Goal: Transaction & Acquisition: Book appointment/travel/reservation

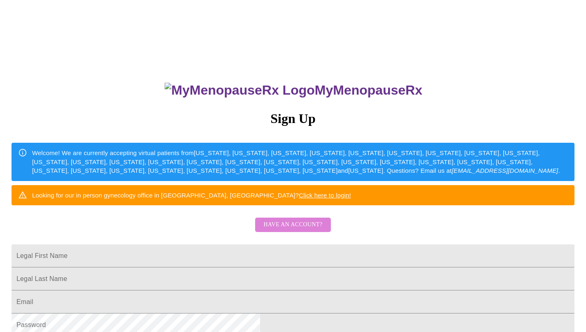
click at [297, 230] on span "Have an account?" at bounding box center [293, 225] width 59 height 10
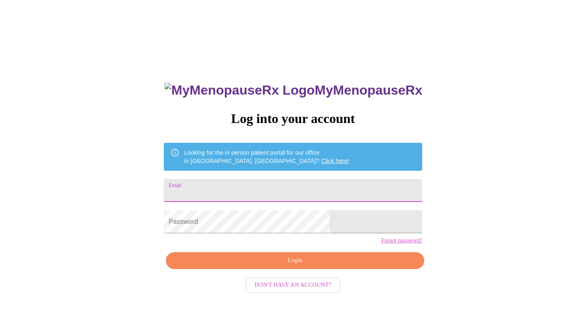
click at [274, 180] on input "Email" at bounding box center [293, 190] width 259 height 23
type input "moniratiu"
click at [347, 259] on div "MyMenopauseRx Log into your account Looking for the in person patient portal fo…" at bounding box center [293, 236] width 275 height 332
click at [381, 244] on link "Forgot password?" at bounding box center [401, 241] width 41 height 7
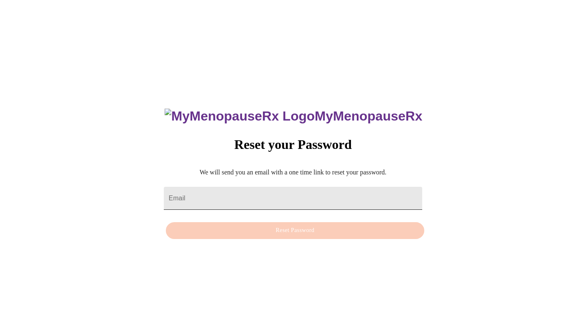
click at [288, 191] on input "Email" at bounding box center [293, 198] width 259 height 23
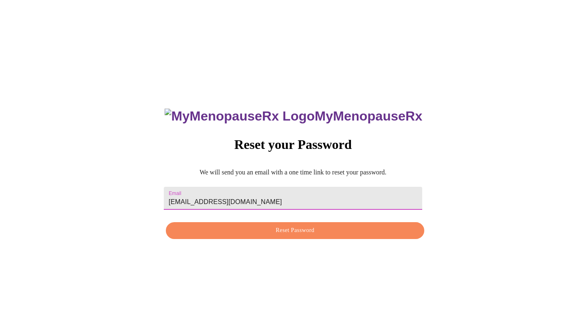
type input "[EMAIL_ADDRESS][DOMAIN_NAME]"
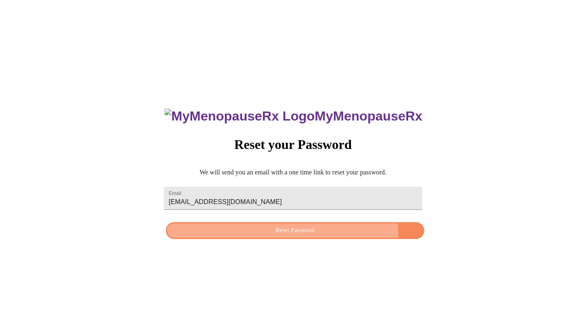
click at [310, 236] on span "Reset Password" at bounding box center [295, 231] width 240 height 10
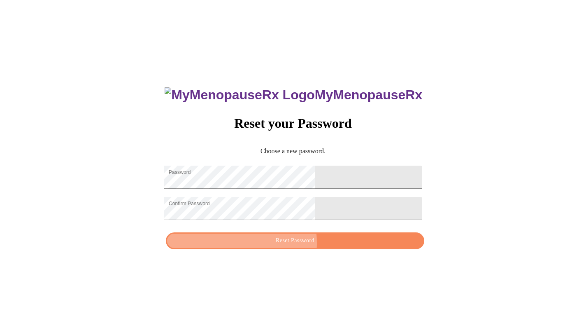
click at [275, 246] on span "Reset Password" at bounding box center [295, 241] width 240 height 10
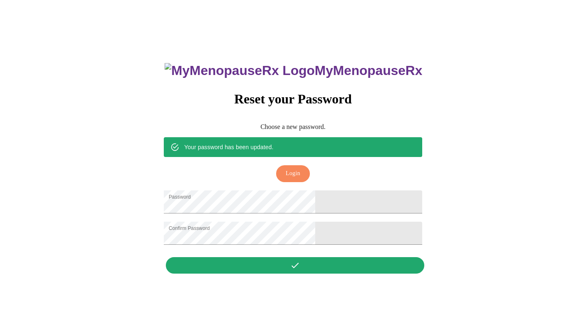
click at [294, 168] on span "Login" at bounding box center [293, 173] width 14 height 10
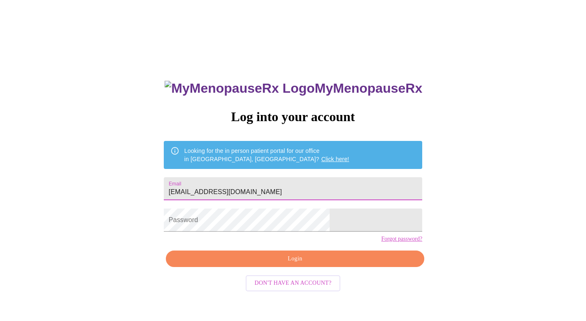
type input "[EMAIL_ADDRESS][DOMAIN_NAME]"
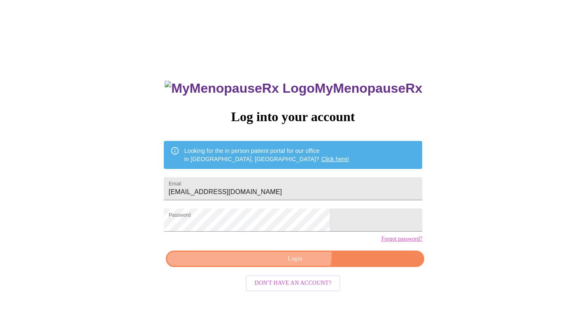
click at [271, 266] on button "Login" at bounding box center [295, 258] width 259 height 17
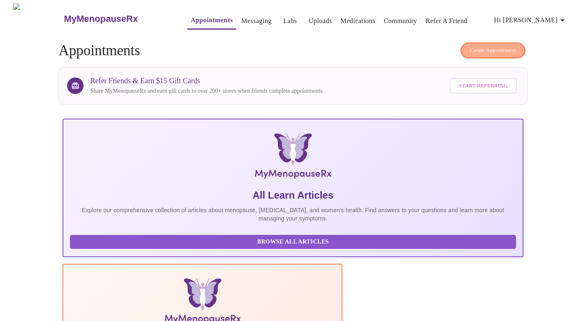
click at [499, 48] on span "Create Appointment" at bounding box center [493, 50] width 46 height 9
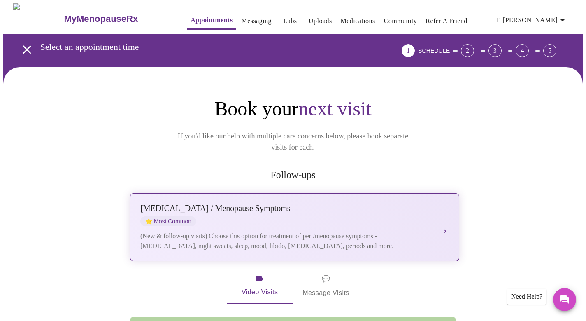
click at [388, 203] on div "[MEDICAL_DATA] / Menopause Symptoms ⭐ Most Common" at bounding box center [286, 214] width 292 height 23
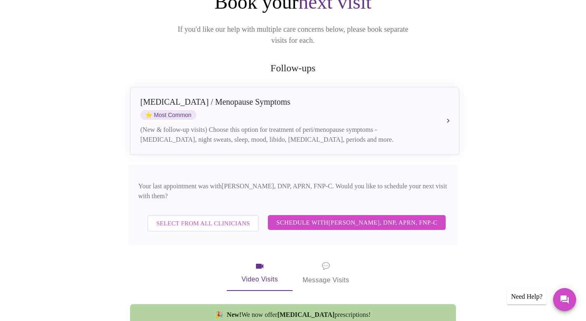
scroll to position [106, 0]
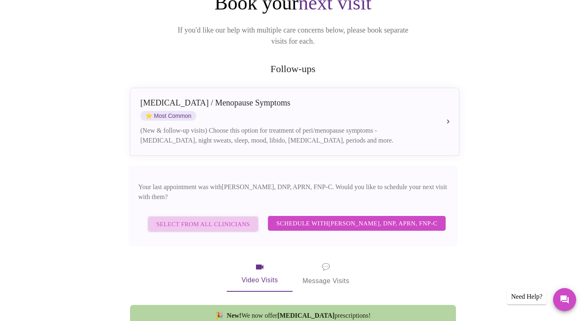
click at [203, 219] on span "Select from All Clinicians" at bounding box center [203, 224] width 94 height 11
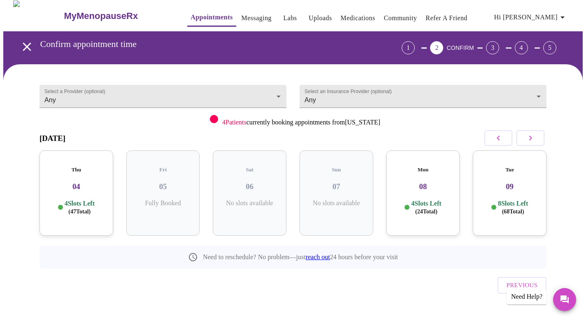
click at [87, 188] on div "Thu 04 4 Slots Left ( 47 Total)" at bounding box center [77, 192] width 74 height 85
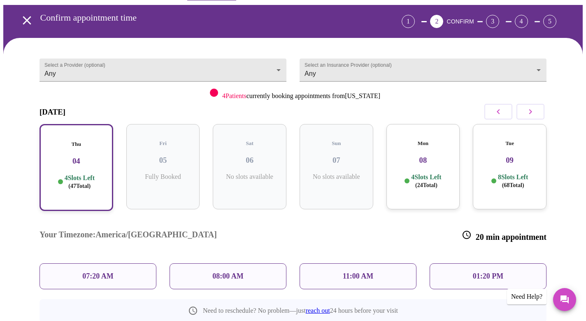
scroll to position [30, 0]
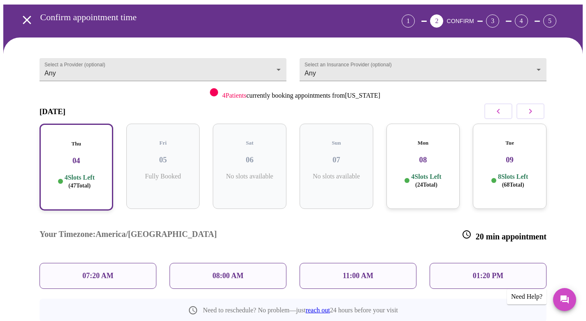
click at [237, 271] on p "08:00 AM" at bounding box center [227, 275] width 31 height 9
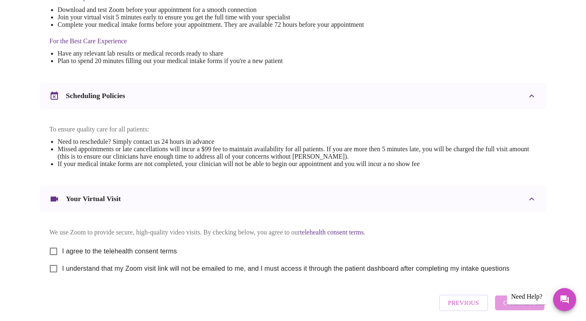
scroll to position [236, 0]
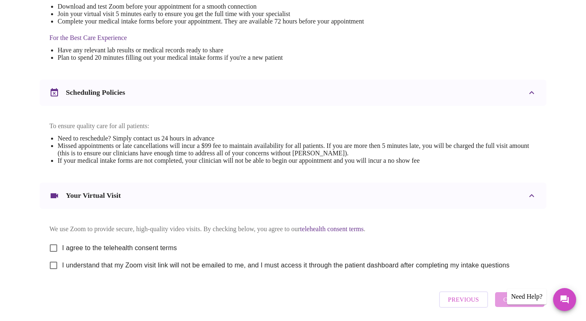
click at [55, 253] on input "I agree to the telehealth consent terms" at bounding box center [53, 247] width 17 height 17
checkbox input "true"
click at [53, 273] on input "I understand that my Zoom visit link will not be emailed to me, and I must acce…" at bounding box center [53, 265] width 17 height 17
checkbox input "true"
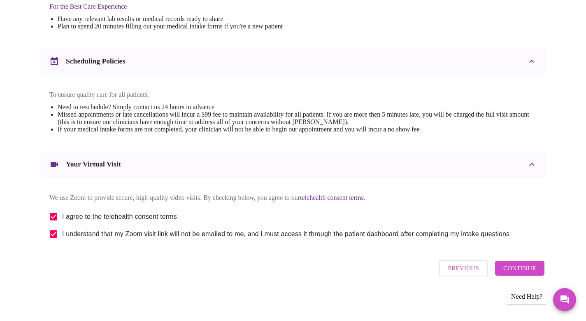
click at [521, 271] on span "Continue" at bounding box center [520, 268] width 33 height 11
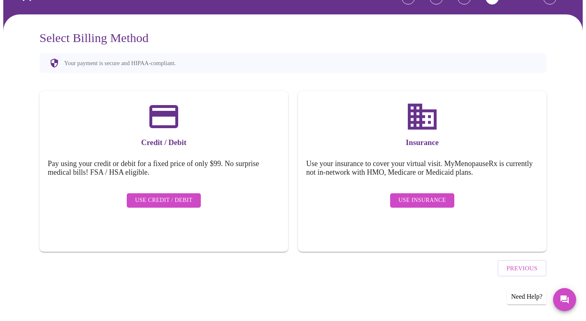
scroll to position [30, 0]
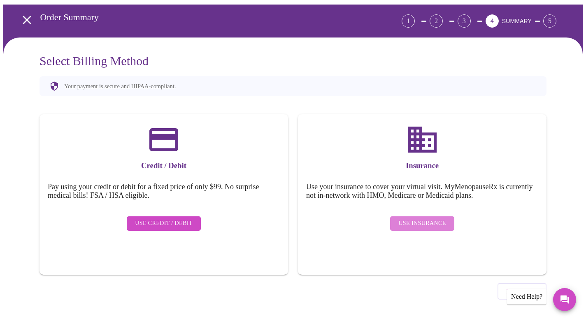
click at [430, 218] on span "Use Insurance" at bounding box center [422, 223] width 47 height 10
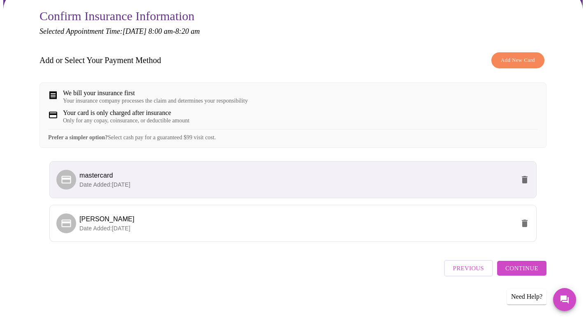
scroll to position [81, 0]
click at [528, 56] on span "Add New Card" at bounding box center [518, 60] width 34 height 9
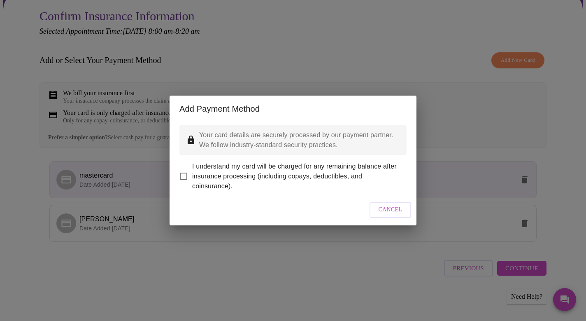
click at [385, 213] on span "Cancel" at bounding box center [391, 210] width 24 height 10
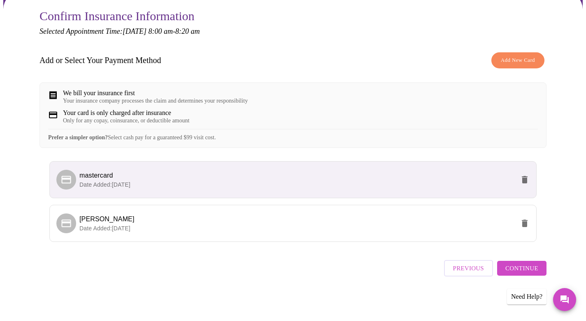
click at [471, 272] on span "Previous" at bounding box center [468, 268] width 31 height 11
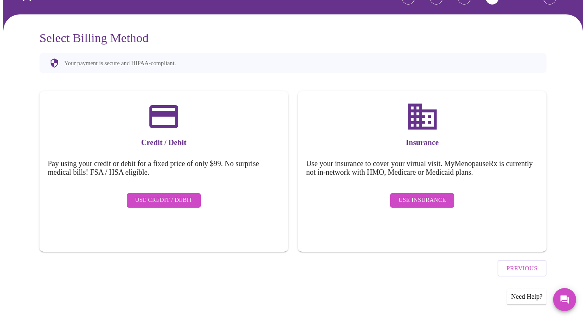
scroll to position [30, 0]
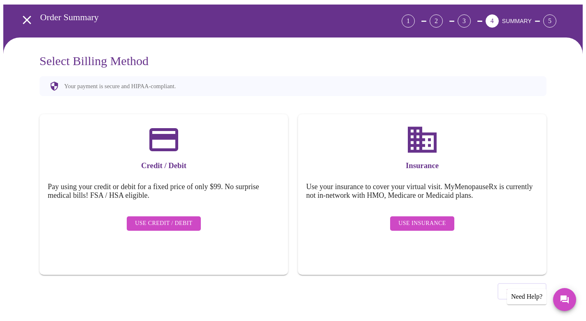
click at [426, 221] on span "Use Insurance" at bounding box center [422, 223] width 47 height 10
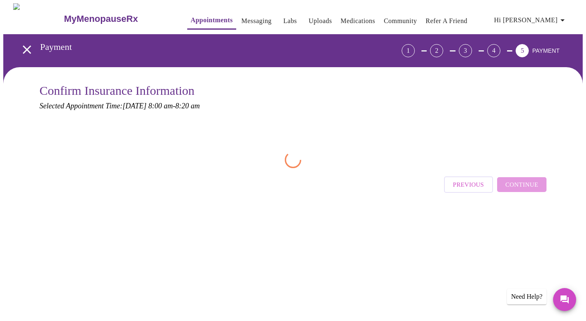
scroll to position [0, 0]
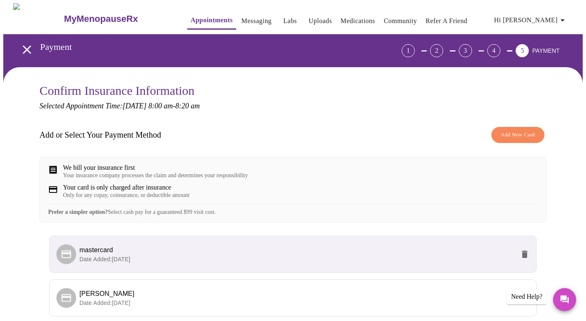
click at [511, 125] on div "Add or Select Your Payment Method Add New Card" at bounding box center [293, 135] width 507 height 24
click at [511, 135] on span "Add New Card" at bounding box center [518, 134] width 34 height 9
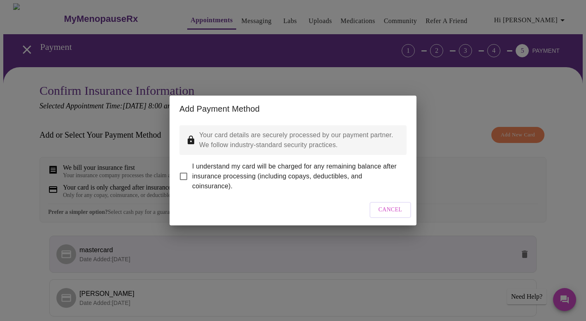
click at [399, 215] on span "Cancel" at bounding box center [391, 210] width 24 height 10
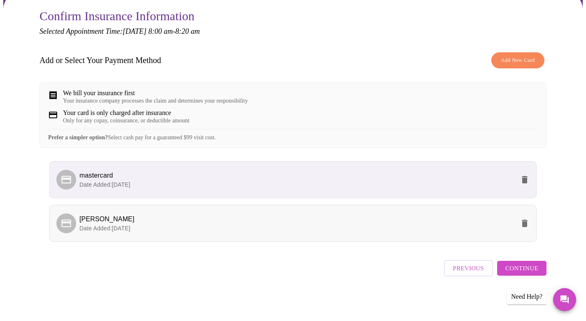
scroll to position [81, 0]
click at [118, 229] on span "Date Added: 12-03-2024" at bounding box center [104, 228] width 51 height 7
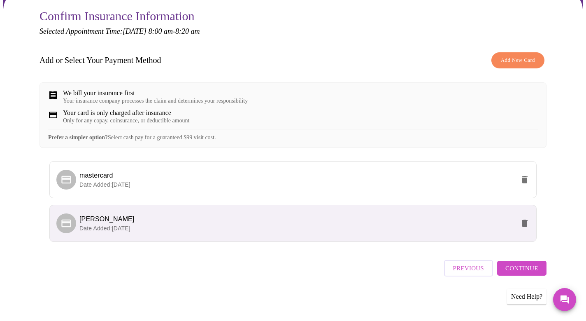
click at [118, 229] on span "Date Added: 12-03-2024" at bounding box center [104, 228] width 51 height 7
click at [113, 98] on div "Your insurance company processes the claim and determines your responsibility" at bounding box center [155, 101] width 185 height 7
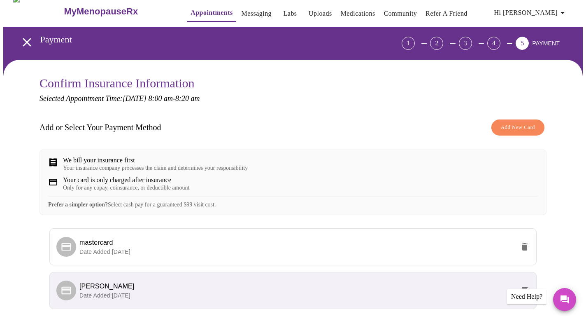
scroll to position [3, 0]
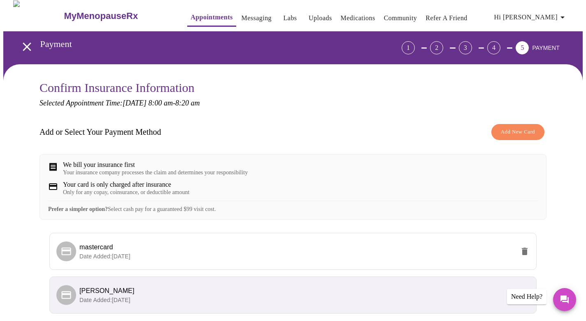
click at [130, 168] on div "We bill your insurance first" at bounding box center [155, 164] width 185 height 7
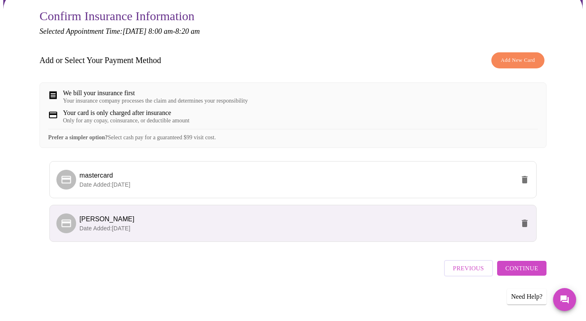
click at [466, 272] on span "Previous" at bounding box center [468, 268] width 31 height 11
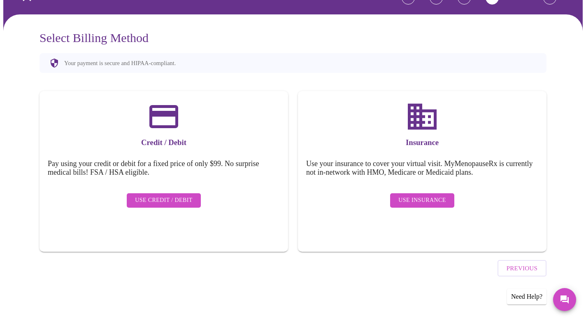
scroll to position [30, 0]
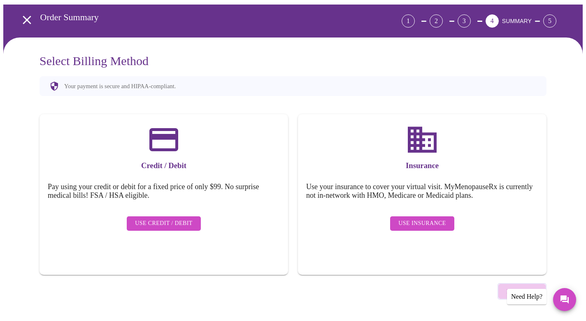
click at [515, 286] on span "Previous" at bounding box center [522, 291] width 31 height 11
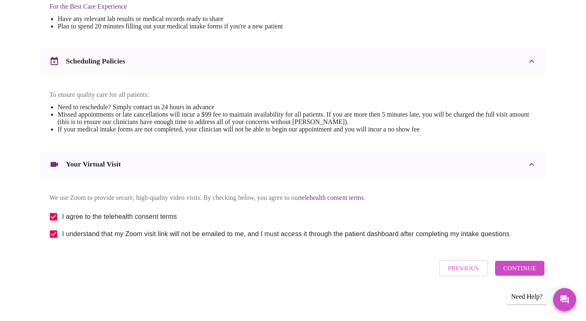
click at [473, 272] on span "Previous" at bounding box center [463, 268] width 31 height 11
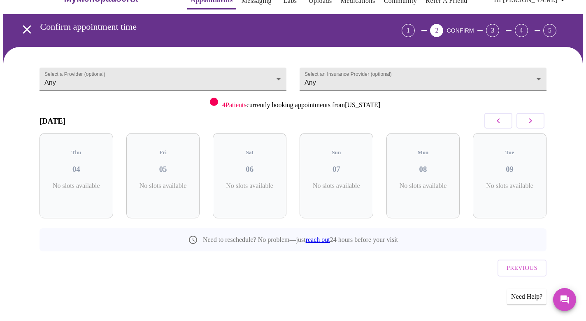
scroll to position [3, 0]
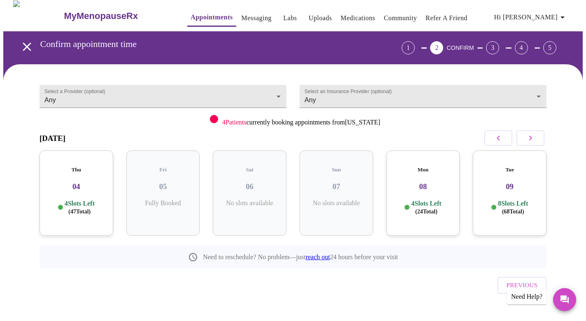
click at [473, 272] on div "Previous" at bounding box center [293, 282] width 507 height 29
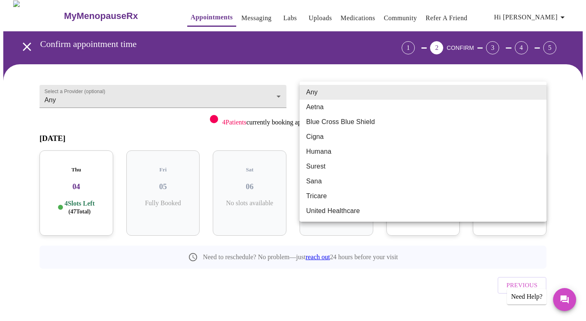
click at [357, 96] on body "MyMenopauseRx Appointments Messaging Labs Uploads Medications Community Refer a…" at bounding box center [293, 167] width 580 height 334
click at [352, 107] on li "Aetna" at bounding box center [423, 107] width 247 height 15
type input "Aetna"
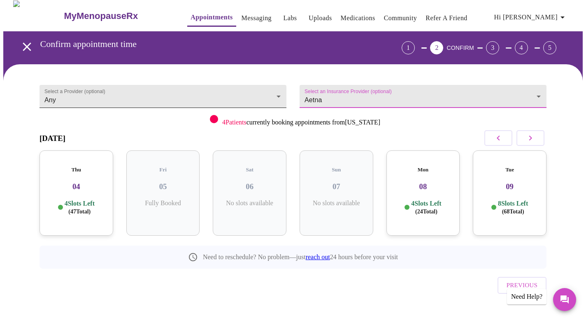
click at [212, 95] on body "MyMenopauseRx Appointments Messaging Labs Uploads Medications Community Refer a…" at bounding box center [293, 167] width 580 height 334
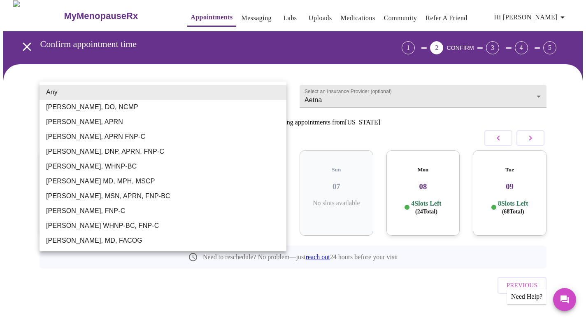
click at [237, 68] on div at bounding box center [293, 160] width 586 height 321
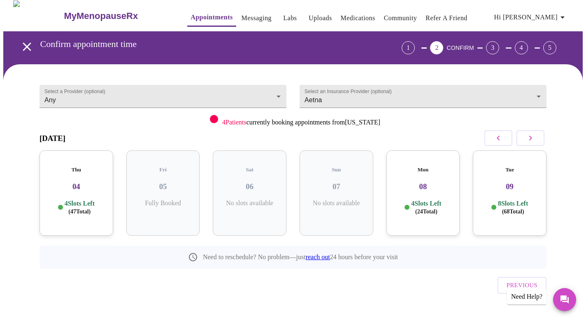
click at [93, 182] on h3 "04" at bounding box center [76, 186] width 61 height 9
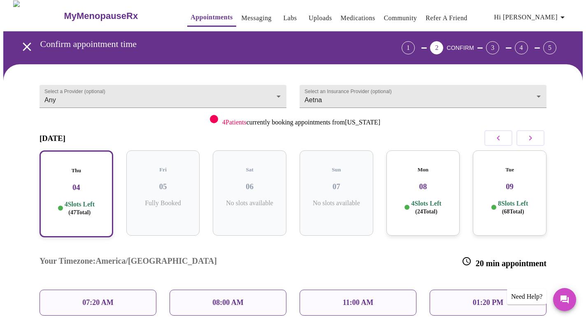
click at [239, 298] on p "08:00 AM" at bounding box center [227, 302] width 31 height 9
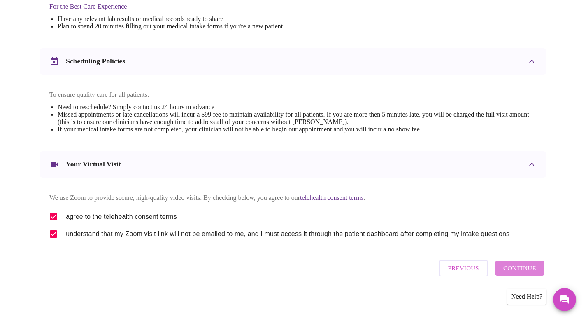
click at [524, 270] on span "Continue" at bounding box center [520, 268] width 33 height 11
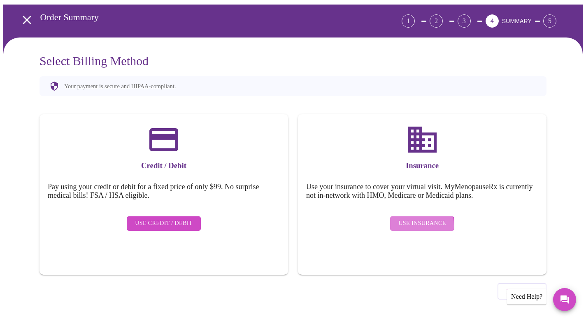
click at [410, 219] on span "Use Insurance" at bounding box center [422, 223] width 47 height 10
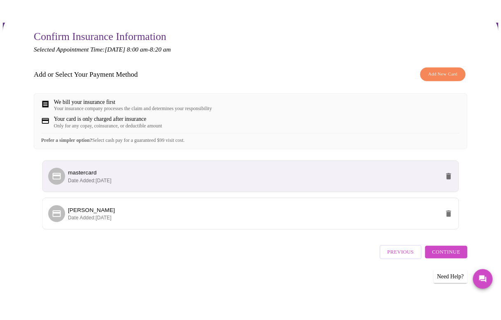
scroll to position [81, 0]
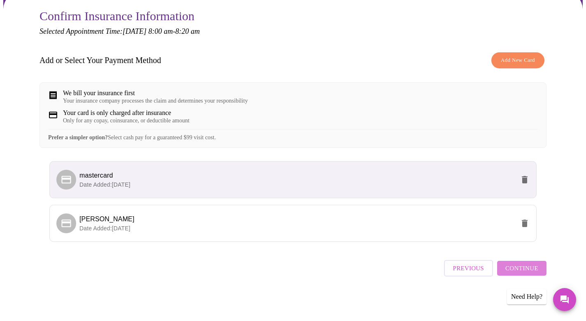
click at [526, 269] on span "Continue" at bounding box center [522, 268] width 33 height 11
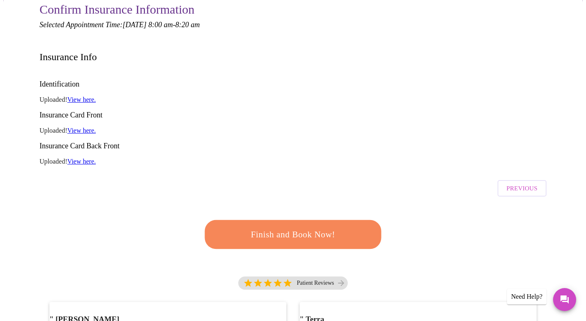
click at [86, 127] on link "View here." at bounding box center [82, 130] width 28 height 7
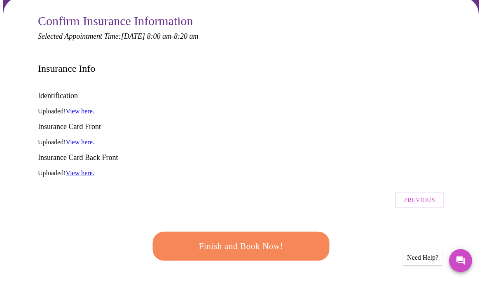
click at [83, 107] on link "View here." at bounding box center [80, 110] width 28 height 7
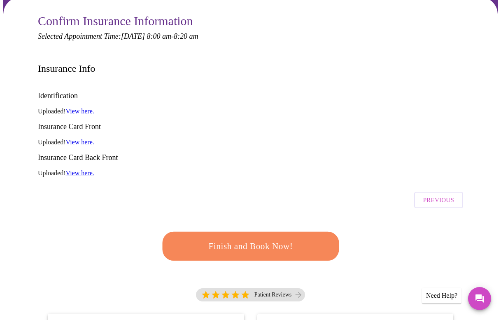
click at [257, 238] on span "Finish and Book Now!" at bounding box center [251, 245] width 152 height 15
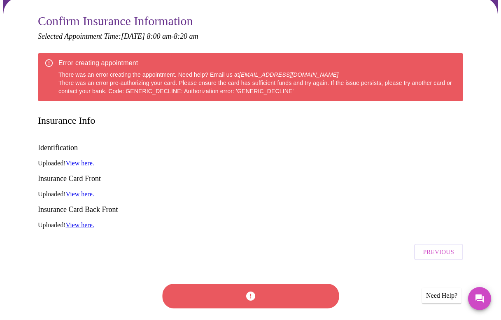
scroll to position [111, 0]
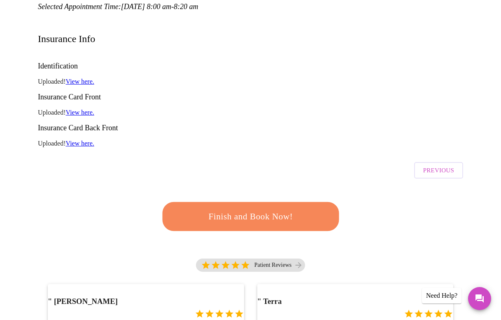
click at [85, 78] on link "View here." at bounding box center [80, 81] width 28 height 7
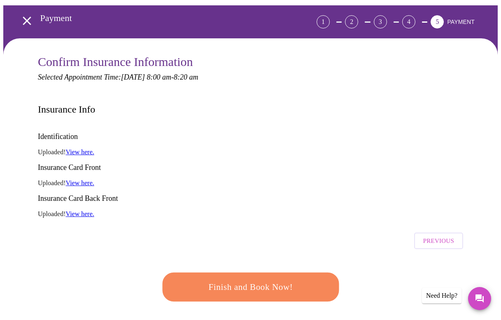
scroll to position [53, 0]
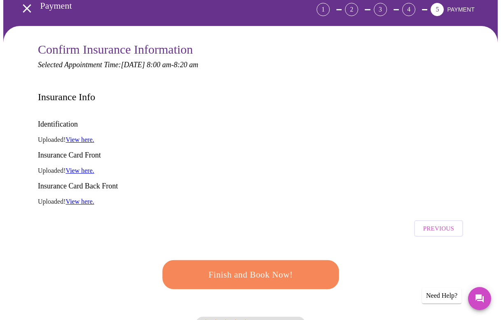
click at [243, 267] on span "Finish and Book Now!" at bounding box center [251, 274] width 152 height 15
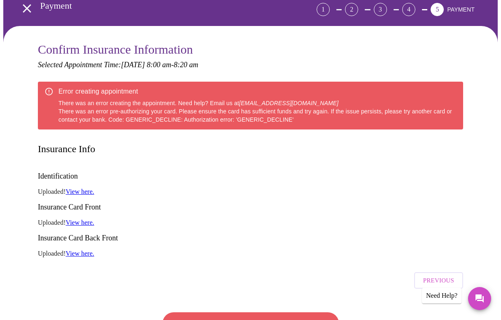
click at [344, 203] on h3 "Insurance Card Front" at bounding box center [250, 207] width 425 height 9
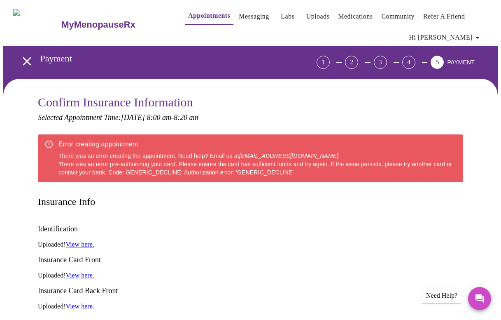
scroll to position [0, 0]
click at [250, 11] on link "Messaging" at bounding box center [254, 17] width 30 height 12
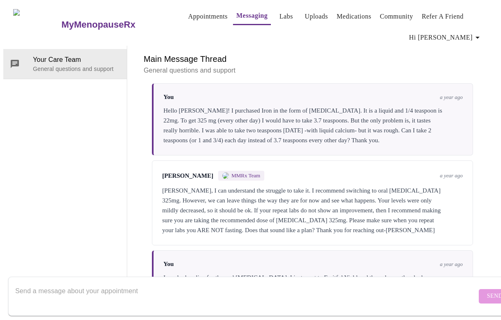
scroll to position [1374, 0]
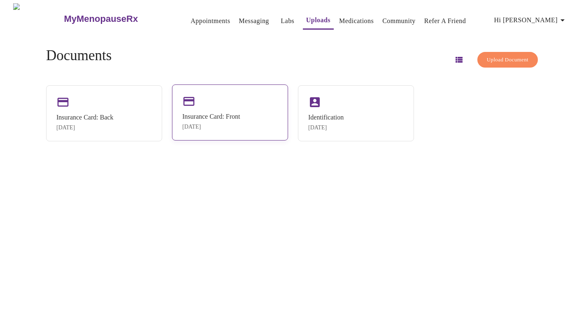
click at [207, 125] on div "Jan 31, 2024" at bounding box center [211, 127] width 58 height 7
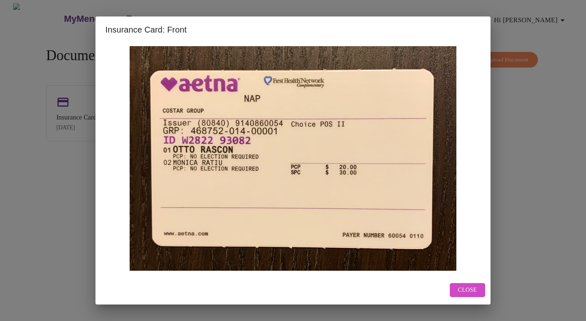
click at [465, 289] on span "Close" at bounding box center [467, 290] width 19 height 10
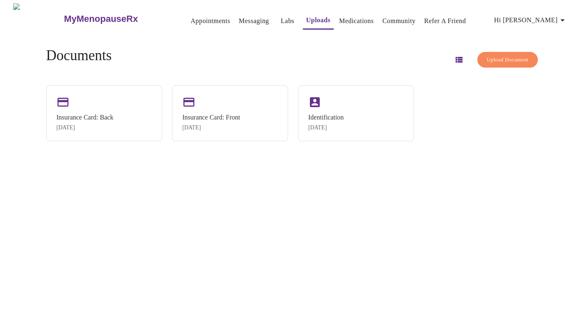
click at [503, 58] on span "Upload Document" at bounding box center [508, 59] width 42 height 9
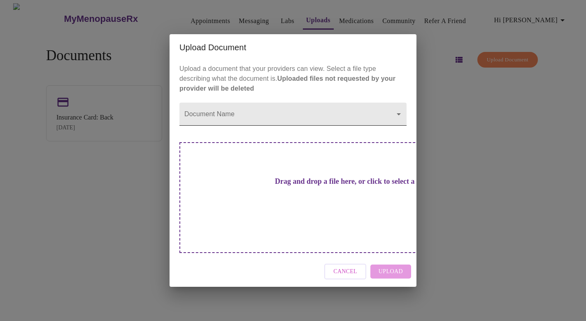
click at [397, 129] on body "MyMenopauseRx Appointments Messaging Labs Uploads Medications Community Refer a…" at bounding box center [293, 163] width 580 height 321
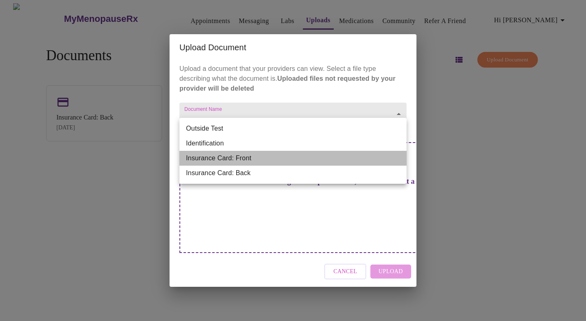
click at [369, 165] on li "Insurance Card: Front" at bounding box center [293, 158] width 227 height 15
type input "Insurance Card: Front"
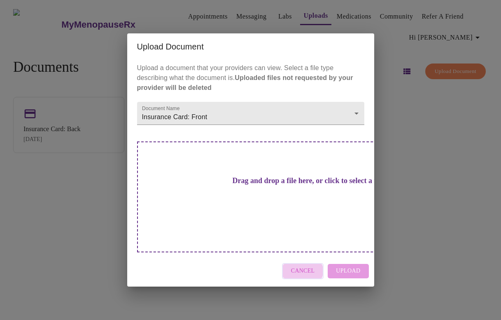
click at [304, 266] on span "Cancel" at bounding box center [303, 271] width 24 height 10
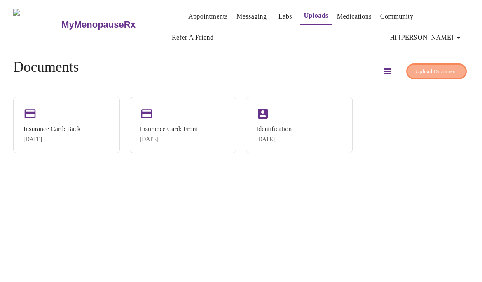
click at [427, 68] on span "Upload Document" at bounding box center [437, 71] width 42 height 9
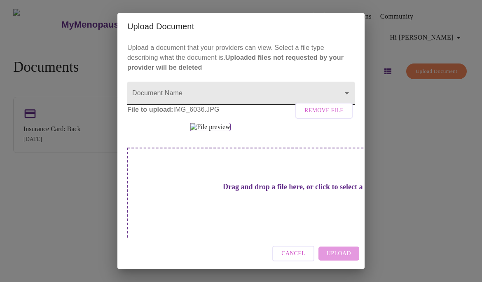
click at [348, 93] on body "MyMenopauseRx Appointments Messaging Labs Uploads Medications Community Refer a…" at bounding box center [240, 144] width 475 height 282
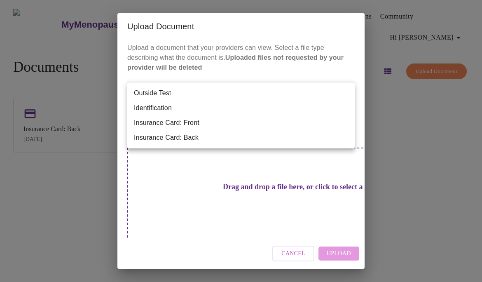
click at [246, 123] on li "Insurance Card: Front" at bounding box center [240, 122] width 227 height 15
type input "Insurance Card: Front"
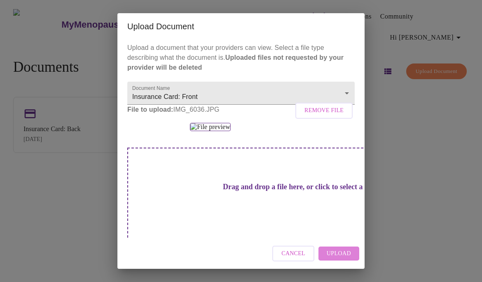
click at [345, 253] on span "Upload" at bounding box center [339, 253] width 24 height 10
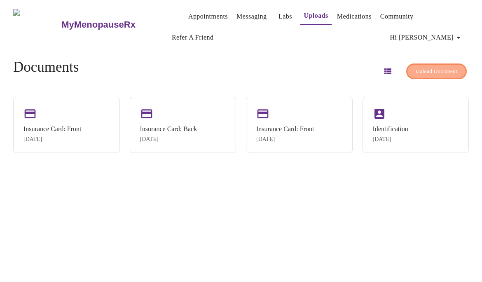
click at [444, 70] on span "Upload Document" at bounding box center [437, 71] width 42 height 9
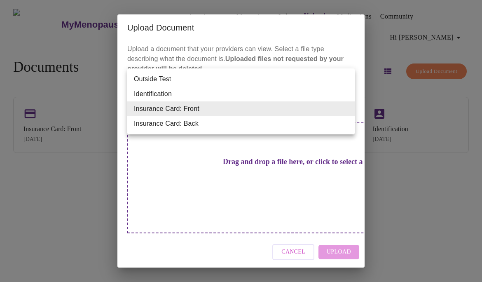
click at [346, 111] on body "MyMenopauseRx Appointments Messaging Labs Uploads Medications Community Refer a…" at bounding box center [240, 144] width 475 height 282
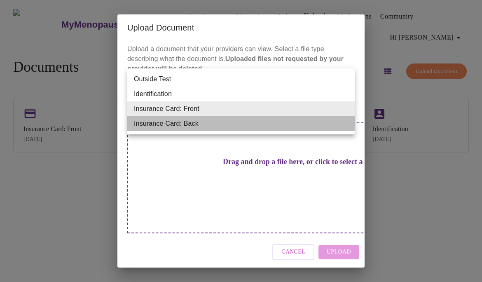
click at [293, 126] on li "Insurance Card: Back" at bounding box center [240, 123] width 227 height 15
type input "Insurance Card: Back"
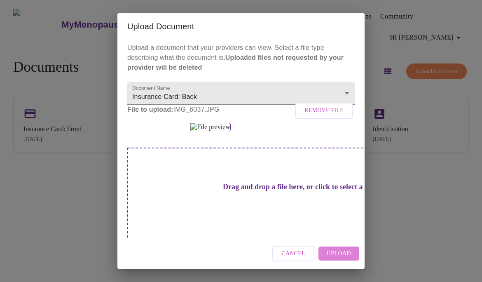
click at [341, 257] on span "Upload" at bounding box center [339, 253] width 24 height 10
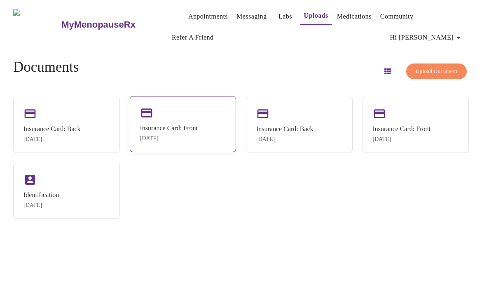
click at [171, 119] on div "Insurance Card: Front [DATE]" at bounding box center [183, 124] width 107 height 56
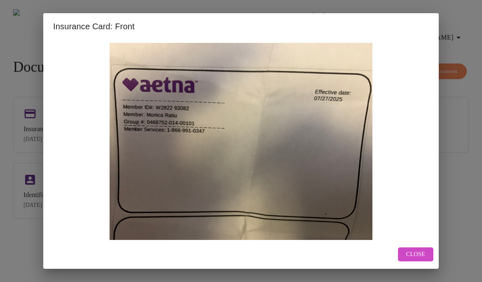
click at [418, 253] on span "Close" at bounding box center [415, 254] width 19 height 10
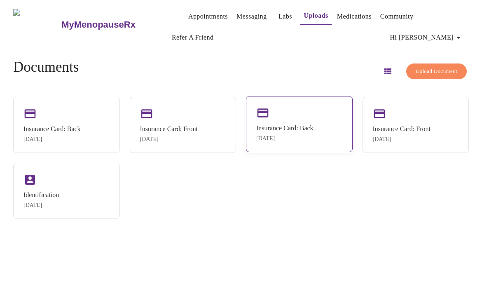
click at [316, 117] on div "Insurance Card: Back Jan 31, 2024" at bounding box center [299, 124] width 107 height 56
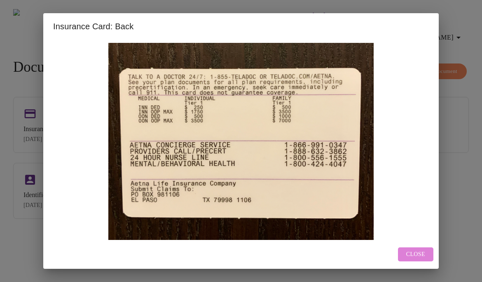
click at [420, 254] on span "Close" at bounding box center [415, 254] width 19 height 10
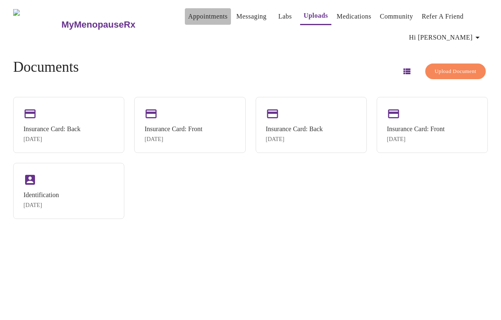
click at [196, 13] on link "Appointments" at bounding box center [208, 17] width 40 height 12
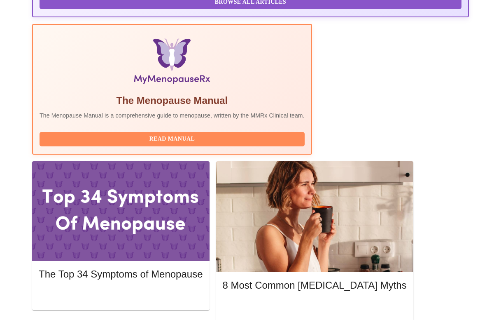
scroll to position [254, 0]
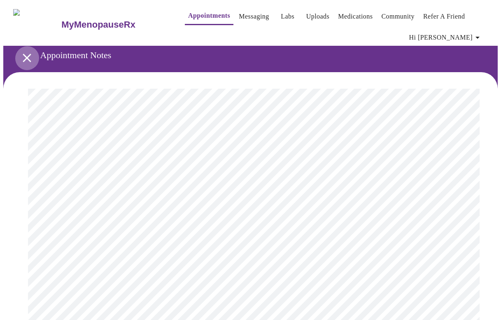
click at [25, 54] on icon "open drawer" at bounding box center [27, 58] width 8 height 8
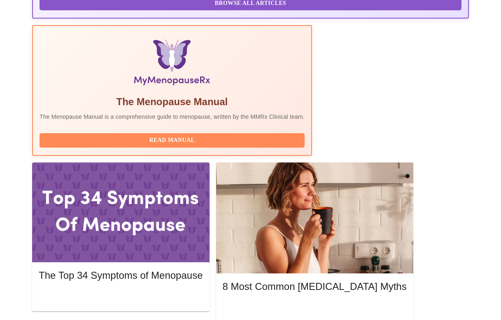
scroll to position [250, 0]
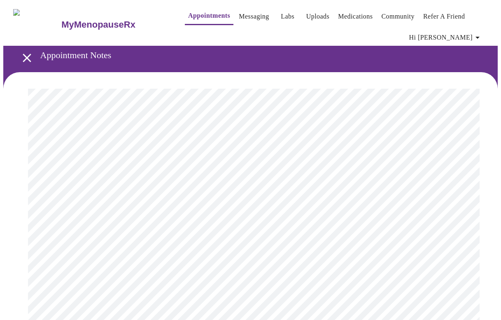
click at [27, 57] on icon "open drawer" at bounding box center [27, 58] width 14 height 14
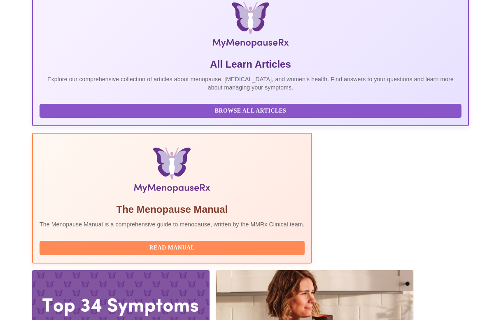
scroll to position [143, 0]
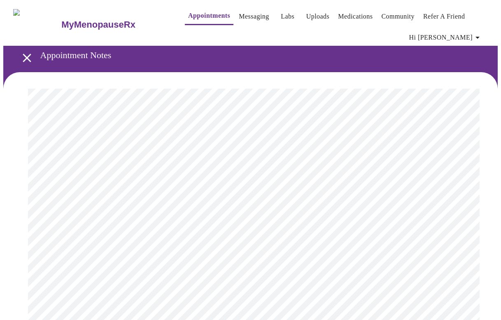
click at [56, 56] on h3 "Appointment Notes" at bounding box center [247, 55] width 415 height 11
click at [25, 55] on icon "open drawer" at bounding box center [27, 58] width 14 height 14
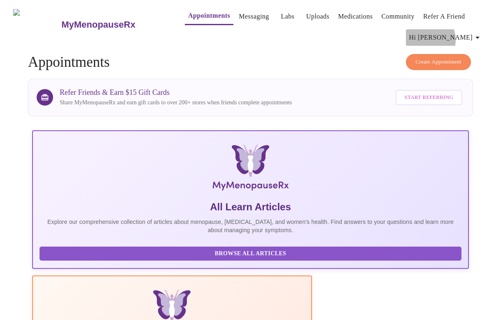
click at [460, 37] on span "Hi Monica" at bounding box center [445, 38] width 73 height 12
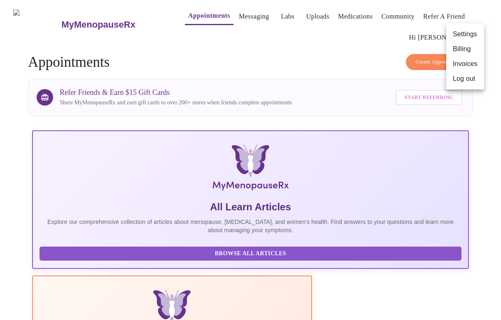
click at [402, 52] on div at bounding box center [250, 160] width 501 height 320
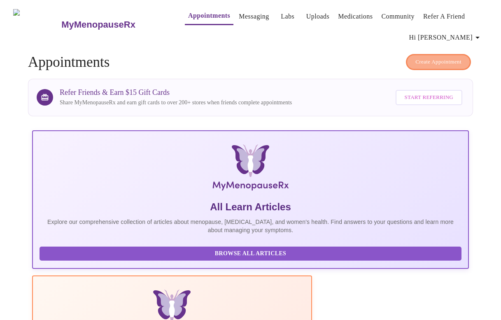
click at [440, 59] on span "Create Appointment" at bounding box center [439, 61] width 46 height 9
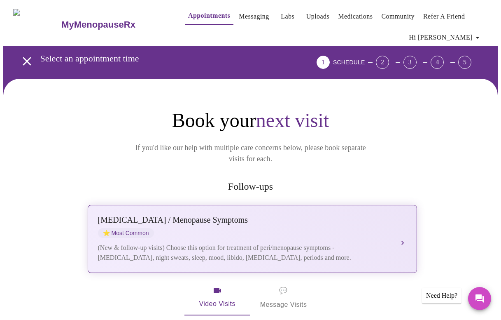
click at [215, 215] on div "Perimenopause / Menopause Symptoms ⭐ Most Common" at bounding box center [244, 226] width 292 height 23
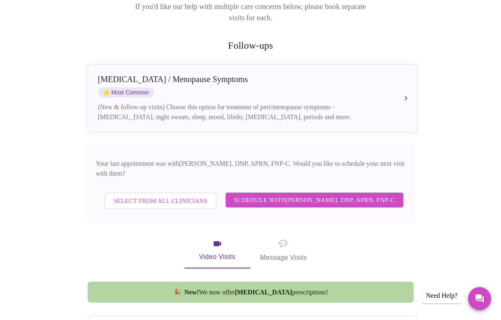
scroll to position [142, 0]
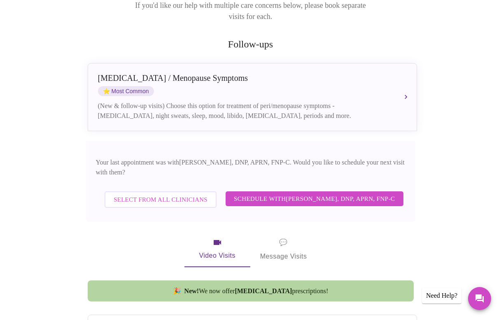
click at [165, 194] on span "Select from All Clinicians" at bounding box center [161, 199] width 94 height 11
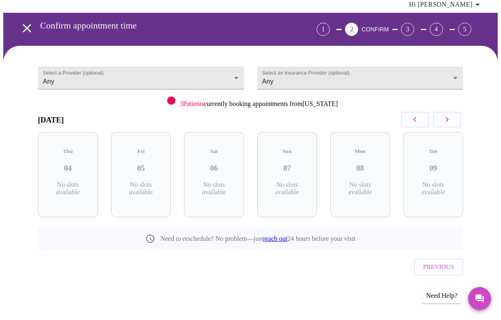
scroll to position [16, 0]
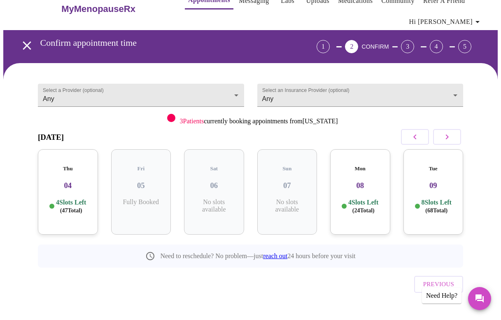
click at [345, 189] on div "Mon 08 4 Slots Left ( 24 Total)" at bounding box center [360, 191] width 60 height 85
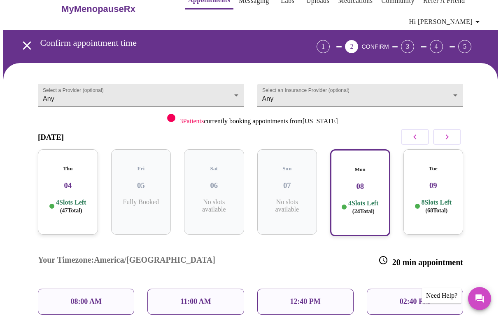
click at [107, 281] on div "08:00 AM" at bounding box center [86, 301] width 96 height 26
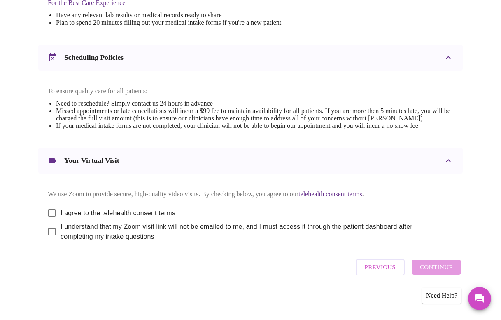
scroll to position [304, 0]
click at [50, 217] on input "I agree to the telehealth consent terms" at bounding box center [51, 212] width 17 height 17
checkbox input "true"
click at [49, 240] on input "I understand that my Zoom visit link will not be emailed to me, and I must acce…" at bounding box center [51, 231] width 17 height 17
checkbox input "true"
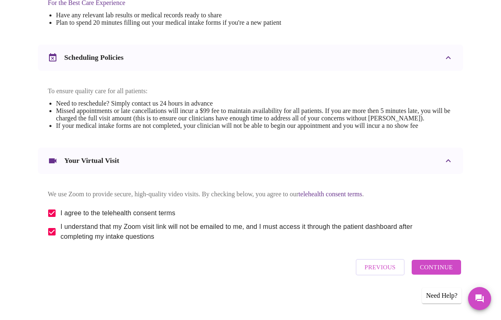
click at [449, 272] on span "Continue" at bounding box center [436, 266] width 33 height 11
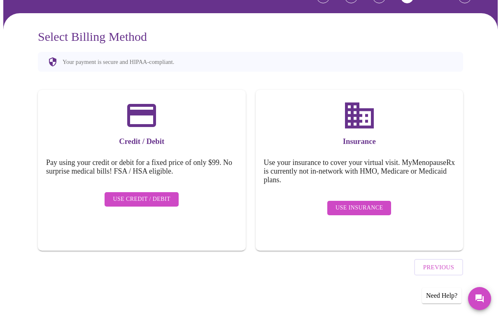
scroll to position [42, 0]
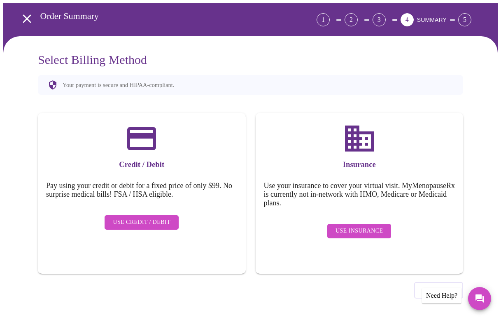
click at [367, 226] on span "Use Insurance" at bounding box center [359, 231] width 47 height 10
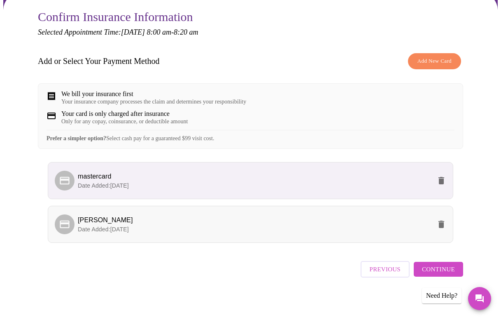
scroll to position [84, 0]
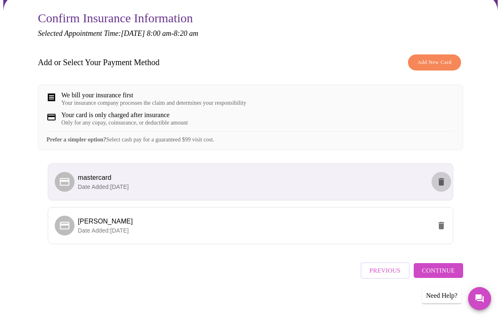
click at [442, 185] on icon "delete" at bounding box center [442, 181] width 6 height 7
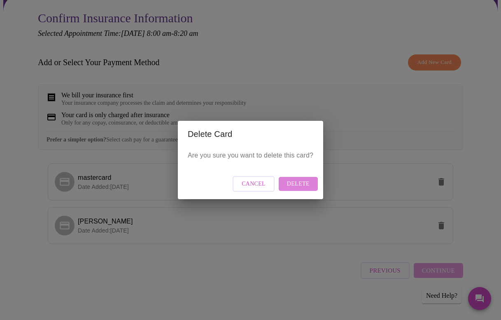
click at [310, 187] on button "Delete" at bounding box center [298, 184] width 39 height 14
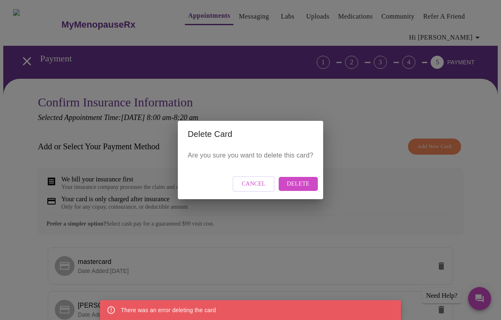
click at [257, 188] on span "Cancel" at bounding box center [254, 184] width 24 height 10
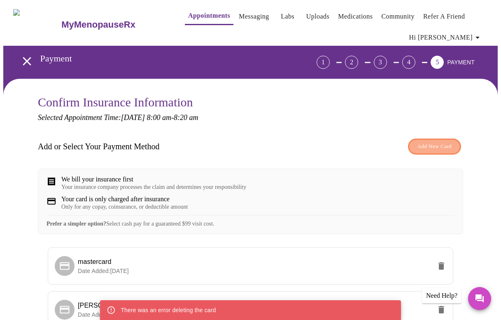
click at [428, 146] on span "Add New Card" at bounding box center [435, 146] width 34 height 9
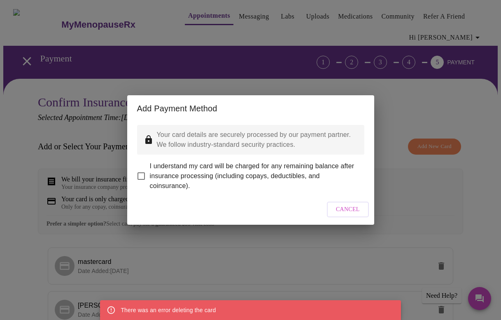
click at [141, 172] on input "I understand my card will be charged for any remaining balance after insurance …" at bounding box center [141, 175] width 17 height 17
checkbox input "true"
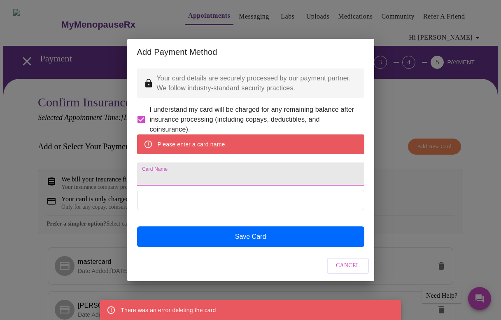
click at [203, 167] on input "Card Name" at bounding box center [250, 173] width 227 height 23
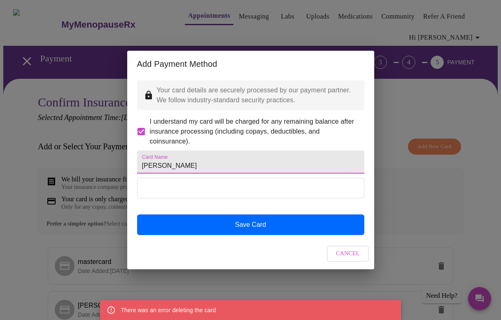
type input "Monica Ratiu"
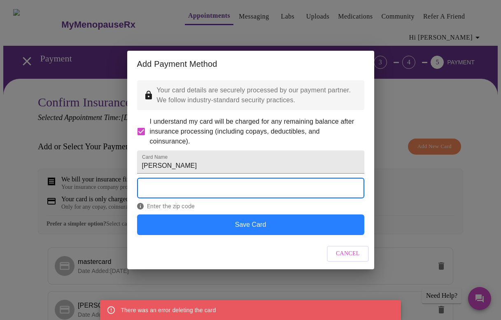
click at [198, 230] on button "Save Card" at bounding box center [250, 224] width 227 height 21
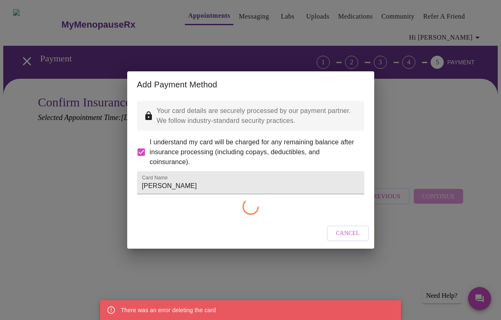
checkbox input "false"
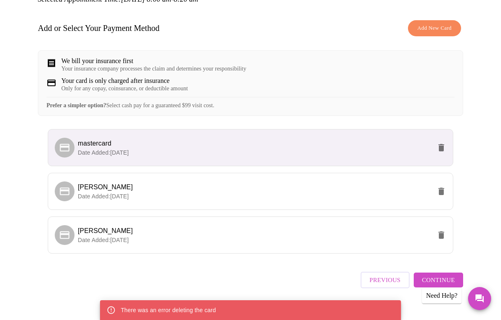
scroll to position [119, 0]
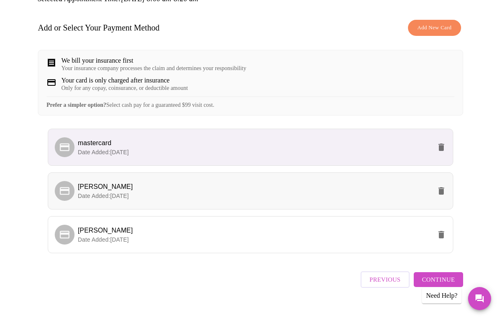
click at [242, 191] on span "Monica Ratiu" at bounding box center [255, 187] width 354 height 10
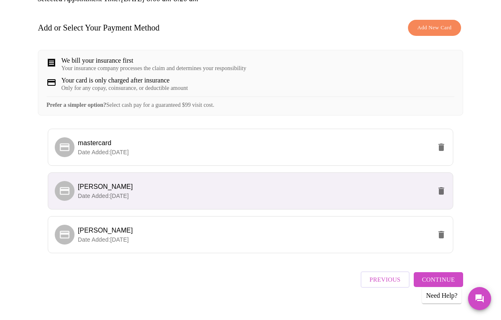
click at [242, 191] on span "Monica Ratiu" at bounding box center [255, 187] width 354 height 10
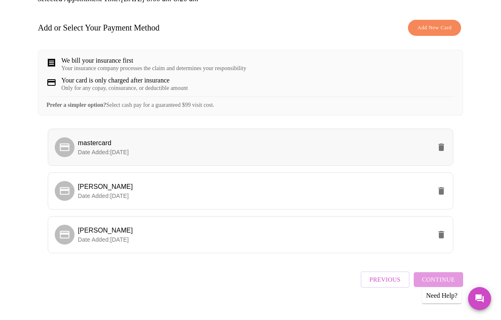
click at [256, 148] on span "mastercard" at bounding box center [255, 143] width 354 height 10
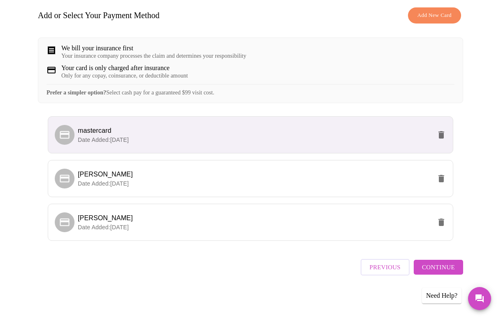
scroll to position [138, 0]
click at [454, 264] on button "Continue" at bounding box center [438, 266] width 49 height 15
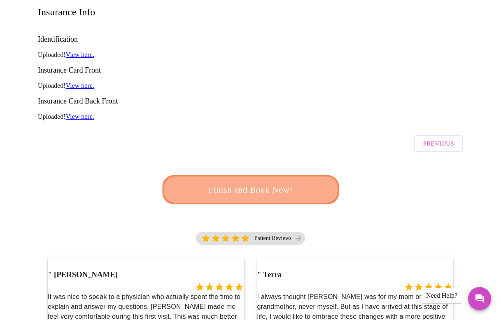
click at [261, 182] on span "Finish and Book Now!" at bounding box center [251, 189] width 152 height 15
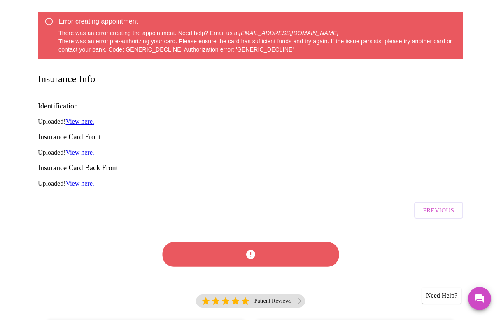
scroll to position [128, 0]
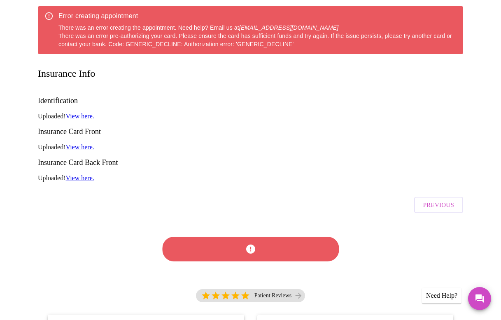
click at [280, 226] on div at bounding box center [250, 248] width 181 height 47
click at [388, 217] on div at bounding box center [250, 248] width 425 height 63
click at [416, 219] on div at bounding box center [250, 248] width 425 height 63
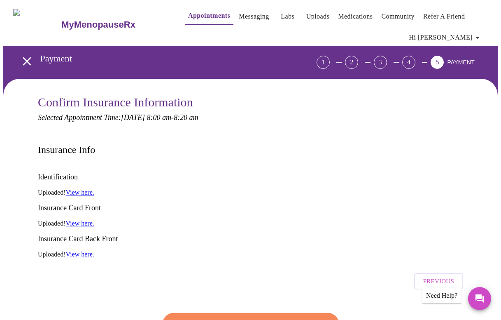
scroll to position [0, 0]
click at [239, 14] on link "Messaging" at bounding box center [254, 17] width 30 height 12
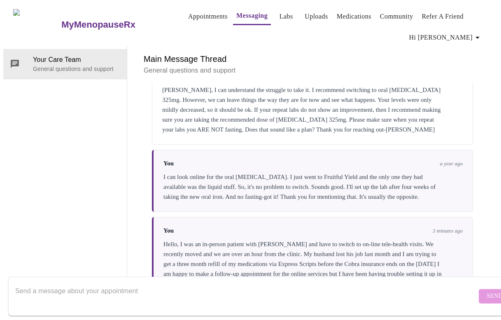
scroll to position [1374, 0]
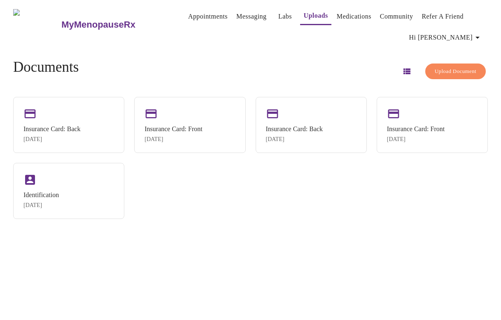
click at [203, 13] on link "Appointments" at bounding box center [208, 17] width 40 height 12
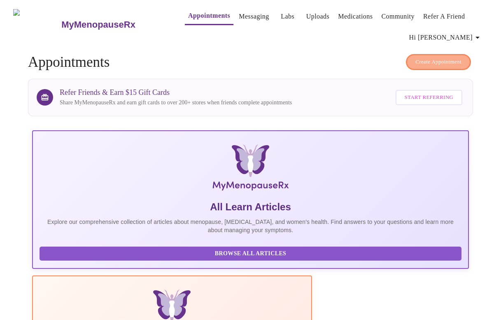
click at [427, 61] on span "Create Appointment" at bounding box center [439, 61] width 46 height 9
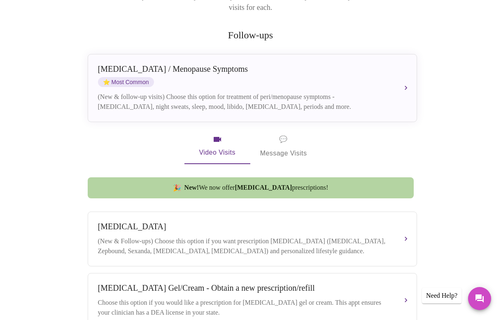
scroll to position [155, 0]
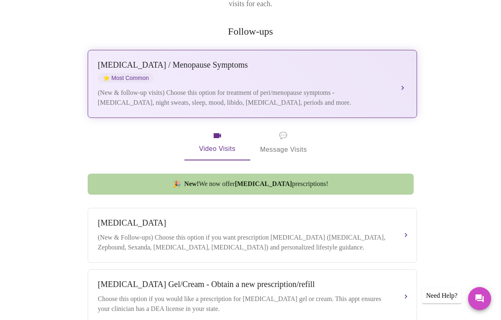
click at [272, 71] on div "Perimenopause / Menopause Symptoms ⭐ Most Common (New & follow-up visits) Choos…" at bounding box center [252, 83] width 309 height 47
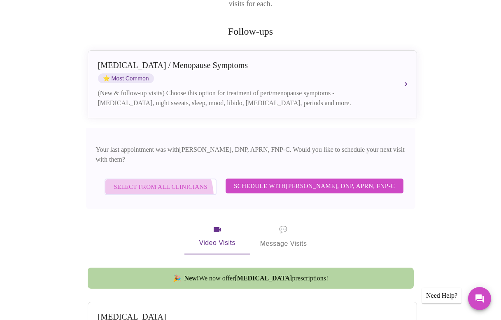
click at [146, 181] on span "Select from All Clinicians" at bounding box center [161, 186] width 94 height 11
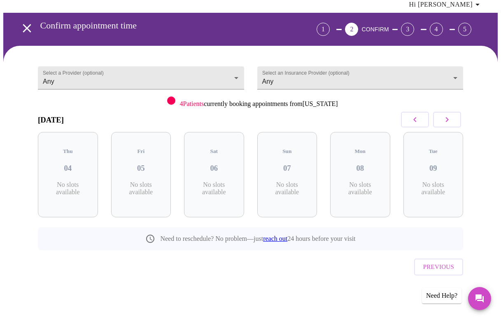
scroll to position [16, 0]
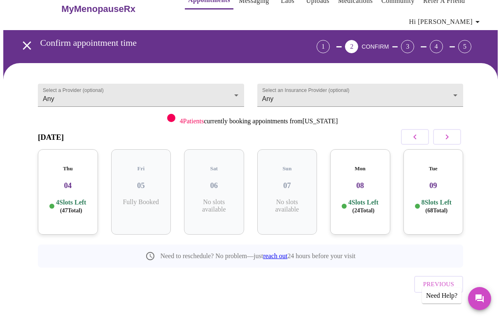
click at [77, 203] on p "4 Slots Left ( 47 Total)" at bounding box center [71, 206] width 30 height 16
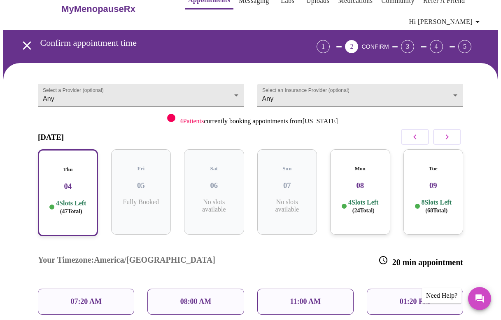
click at [193, 297] on p "08:00 AM" at bounding box center [195, 301] width 31 height 9
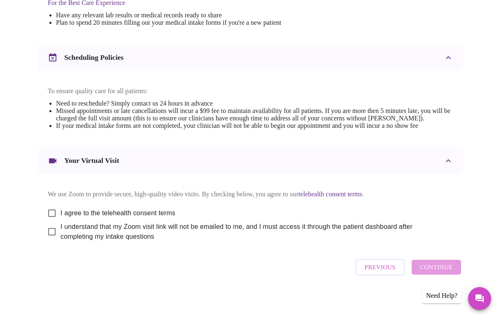
scroll to position [311, 0]
click at [51, 210] on input "I agree to the telehealth consent terms" at bounding box center [51, 212] width 17 height 17
checkbox input "true"
click at [47, 234] on input "I understand that my Zoom visit link will not be emailed to me, and I must acce…" at bounding box center [51, 231] width 17 height 17
checkbox input "true"
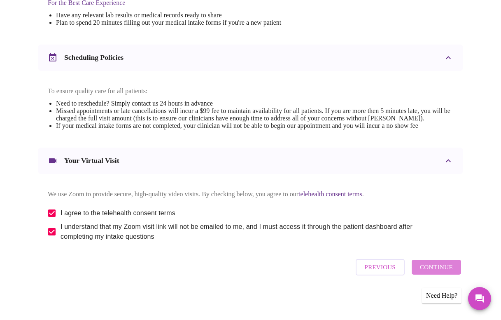
click at [441, 272] on span "Continue" at bounding box center [436, 266] width 33 height 11
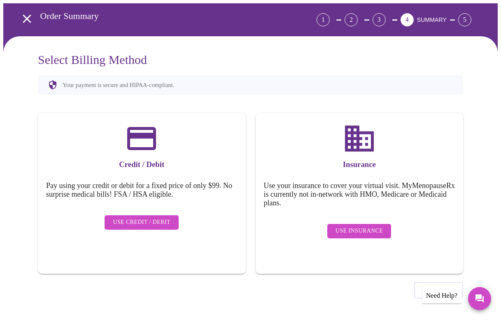
click at [366, 226] on span "Use Insurance" at bounding box center [359, 231] width 47 height 10
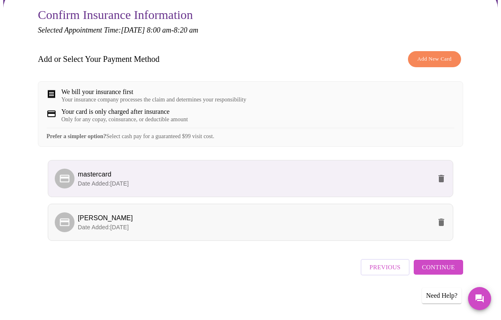
scroll to position [94, 0]
click at [441, 270] on span "Continue" at bounding box center [438, 266] width 33 height 11
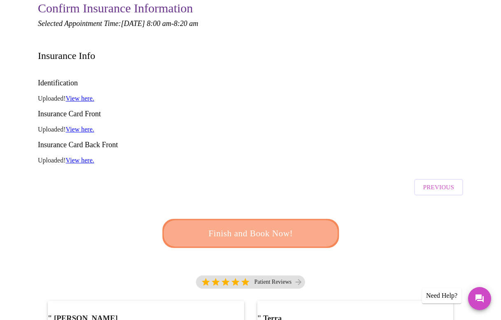
click at [273, 225] on span "Finish and Book Now!" at bounding box center [250, 233] width 159 height 16
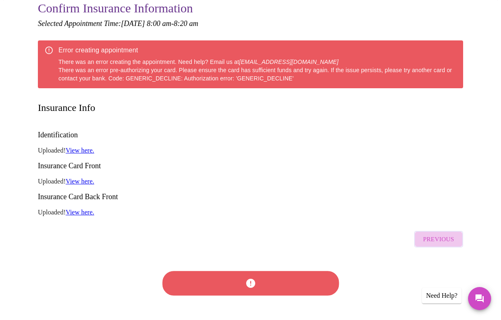
click at [431, 233] on span "Previous" at bounding box center [438, 238] width 31 height 11
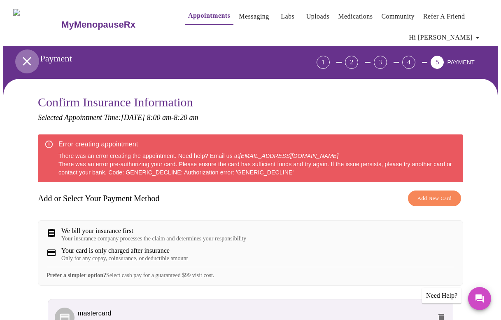
click at [23, 59] on icon "open drawer" at bounding box center [27, 61] width 8 height 8
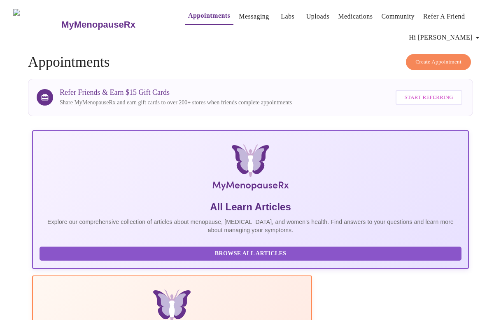
click at [311, 15] on link "Uploads" at bounding box center [317, 17] width 23 height 12
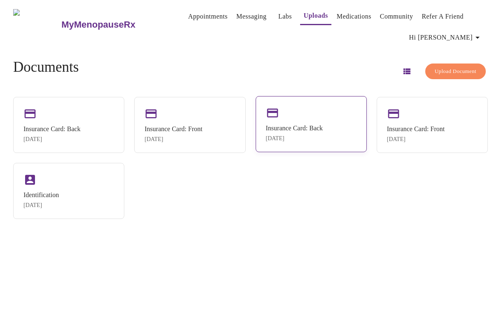
click at [298, 138] on div "Jan 31, 2024" at bounding box center [294, 138] width 57 height 7
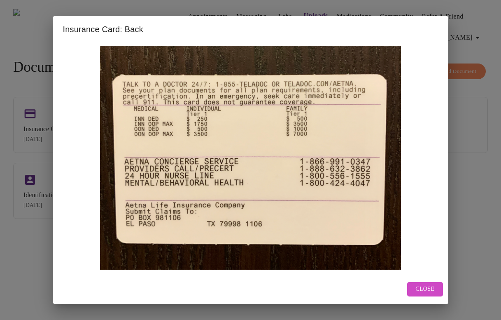
click at [427, 291] on span "Close" at bounding box center [425, 289] width 19 height 10
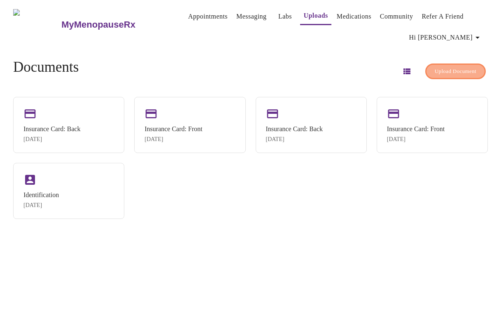
click at [450, 72] on span "Upload Document" at bounding box center [456, 71] width 42 height 9
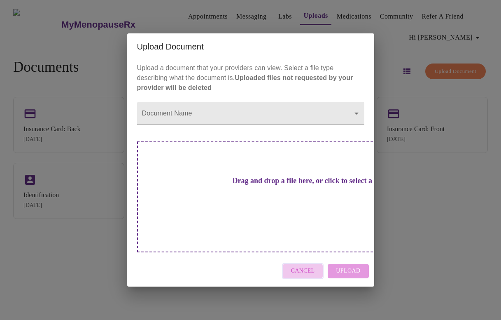
click at [307, 266] on span "Cancel" at bounding box center [303, 271] width 24 height 10
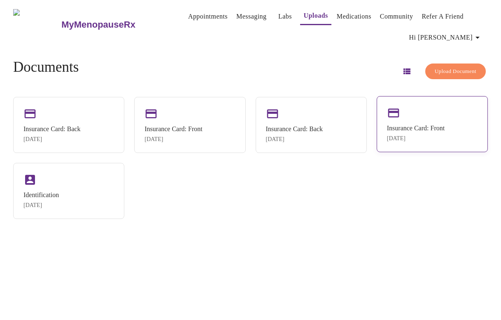
click at [405, 132] on div "Insurance Card: Front Jan 31, 2024" at bounding box center [416, 132] width 58 height 17
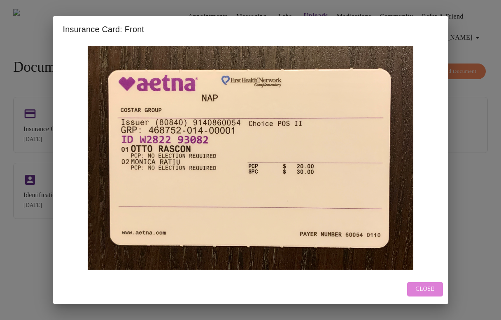
click at [423, 293] on button "Close" at bounding box center [424, 289] width 35 height 14
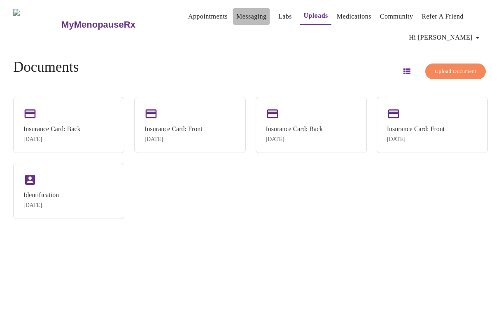
click at [248, 13] on link "Messaging" at bounding box center [251, 17] width 30 height 12
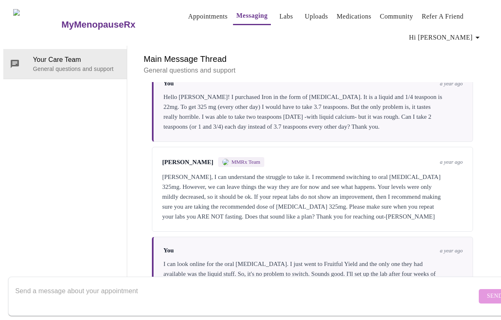
scroll to position [42, 0]
click at [257, 282] on textarea "Send a message about your appointment" at bounding box center [246, 295] width 462 height 26
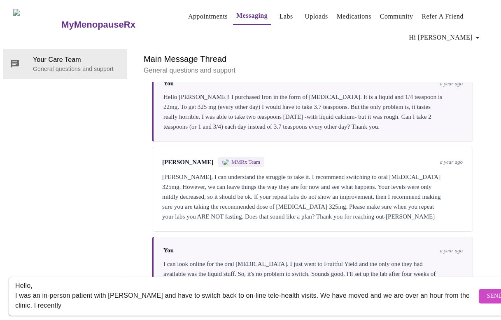
scroll to position [1285, 0]
click at [199, 287] on textarea "Hello, I was an in-person patient with Jillian and have to switch back to on-li…" at bounding box center [246, 295] width 462 height 26
click at [201, 287] on textarea "Hello, I was an in-person patient with Jillian and have to switch to to on-line…" at bounding box center [246, 295] width 462 height 26
click at [268, 288] on textarea "Hello, I was an in-person patient with Jillian and have to switch to on-line te…" at bounding box center [246, 295] width 462 height 26
click at [65, 296] on textarea "Hello, I was an in-person patient with Jillian and have to switch to on-line te…" at bounding box center [246, 295] width 462 height 26
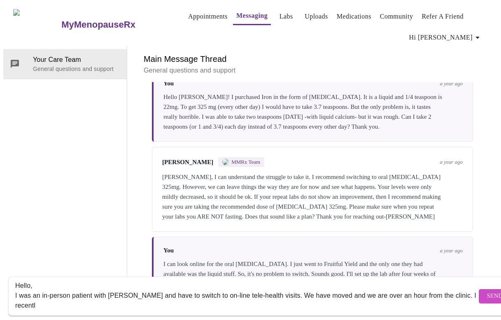
click at [441, 286] on textarea "Hello, I was an in-person patient with Jillian and have to switch to on-line te…" at bounding box center [246, 295] width 462 height 26
click at [74, 300] on textarea "Hello, I was an in-person patient with Jillian and have to switch to on-line te…" at bounding box center [246, 295] width 462 height 26
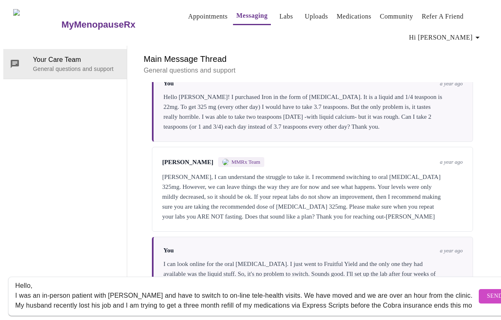
scroll to position [20, 0]
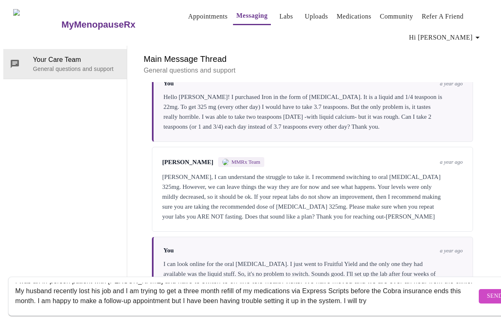
click at [173, 292] on textarea "Hello, I was an in-person patient with Jillian and have to switch to on-line te…" at bounding box center [246, 295] width 462 height 26
drag, startPoint x: 412, startPoint y: 292, endPoint x: 444, endPoint y: 294, distance: 31.4
click at [444, 294] on textarea "Hello, I was an in-person patient with Jillian and have to switch to on-line te…" at bounding box center [246, 295] width 462 height 26
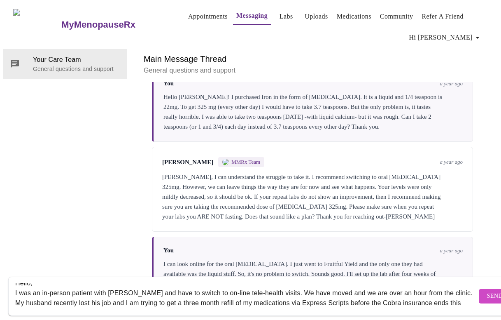
scroll to position [8, 0]
click at [285, 284] on textarea "Hello, I was an in-person patient with Jillian and have to switch to on-line te…" at bounding box center [246, 295] width 462 height 26
click at [310, 282] on textarea "Hello, I was an in-person patient with Jillian and have to switch to on-line te…" at bounding box center [246, 295] width 462 height 26
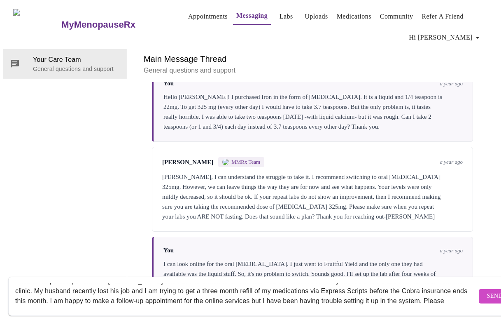
scroll to position [11, 0]
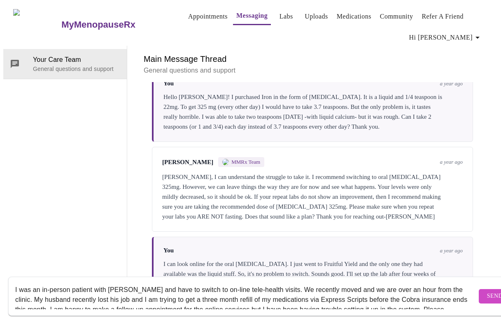
click at [66, 290] on textarea "Hello, I was an in-person patient with Jillian and have to switch to on-line te…" at bounding box center [246, 295] width 462 height 26
click at [78, 290] on textarea "Hello, I was an in-person patient with Jillian and have to switch to on-line te…" at bounding box center [246, 295] width 462 height 26
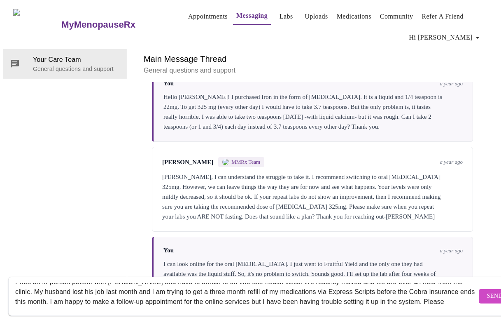
click at [49, 292] on textarea "Hello, I was an in-person patient with Jillian and have to switch to on-line te…" at bounding box center [246, 295] width 462 height 26
click at [451, 292] on textarea "Hello, I was an in-person patient with Jillian and have to switch to on-line te…" at bounding box center [246, 295] width 462 height 26
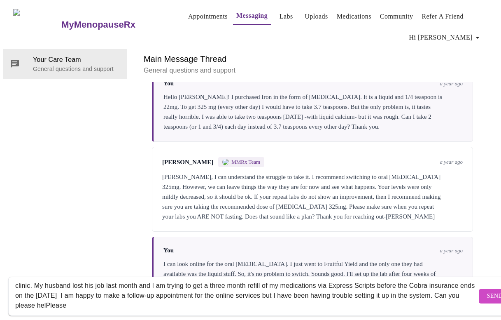
click at [100, 299] on textarea "Hello, I was an in-person patient with Jillian and have to switch to on-line te…" at bounding box center [246, 295] width 462 height 26
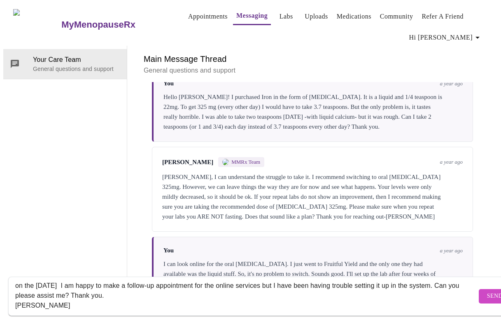
type textarea "Hello, I was an in-person patient with Jillian and have to switch to on-line te…"
click at [487, 291] on span "Send" at bounding box center [495, 296] width 16 height 10
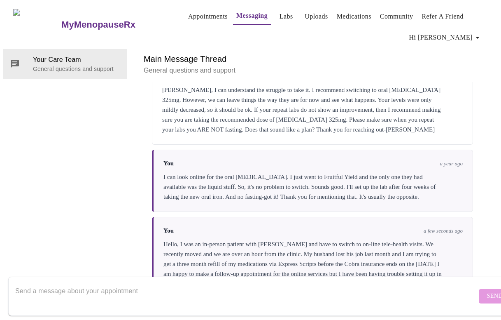
scroll to position [1374, 0]
click at [94, 67] on div "Your Care Team General questions and support" at bounding box center [65, 172] width 124 height 253
click at [460, 32] on span "Hi Monica" at bounding box center [445, 38] width 73 height 12
click at [462, 83] on li "Log out" at bounding box center [465, 78] width 38 height 15
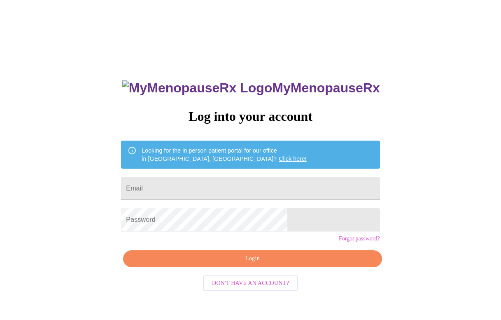
scroll to position [8, 0]
